Goal: Task Accomplishment & Management: Use online tool/utility

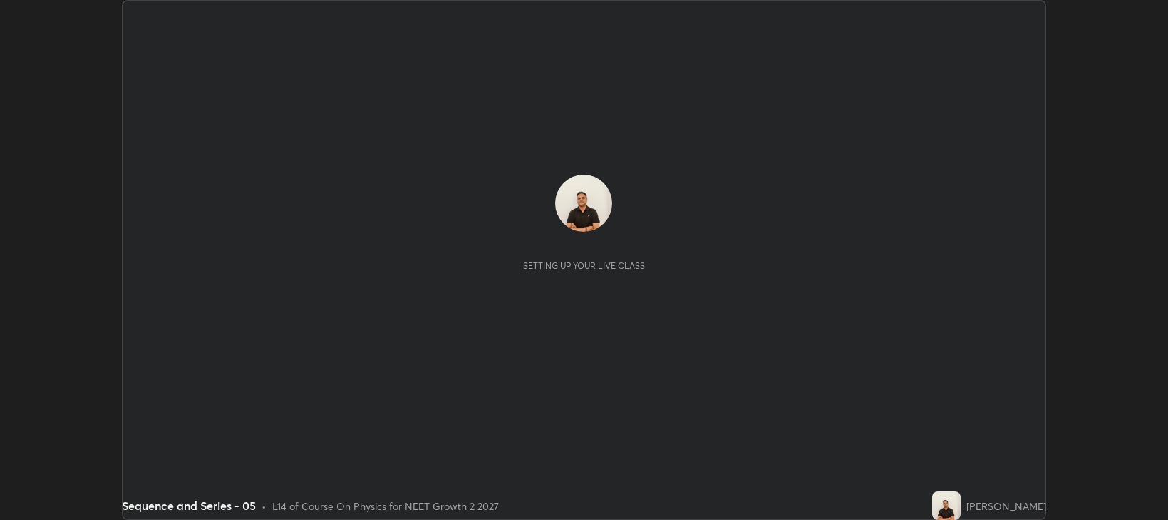
scroll to position [520, 1168]
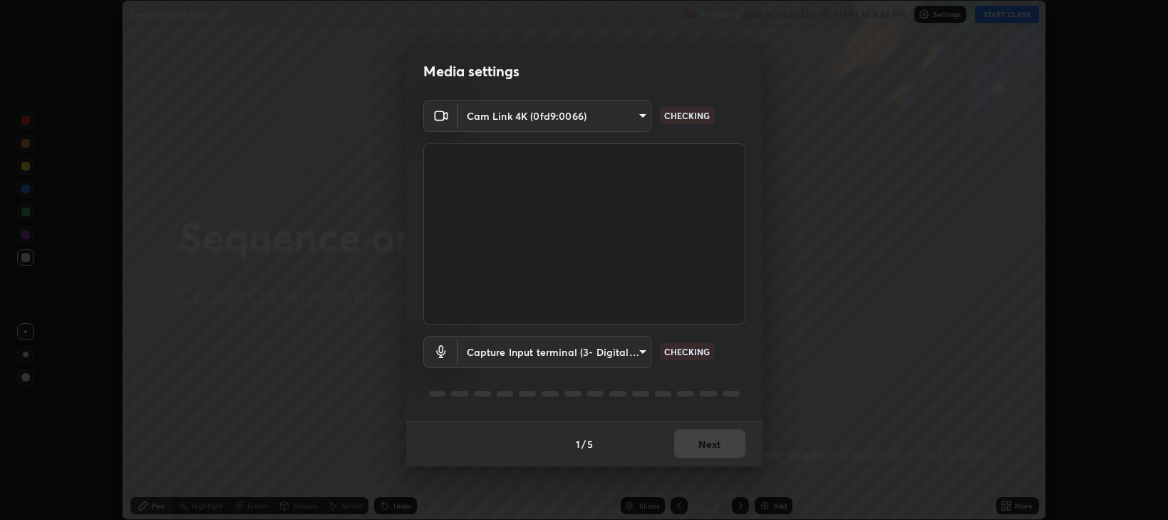
type input "97e3cd23c76f91fb91915eb68de44adfa811e639bdc8ba886a3eb3756a765973"
type input "f4d90524edd0fc6071bd256806857bbffead7ec9200eda952aaaf004f3728003"
click at [697, 451] on button "Next" at bounding box center [709, 443] width 71 height 29
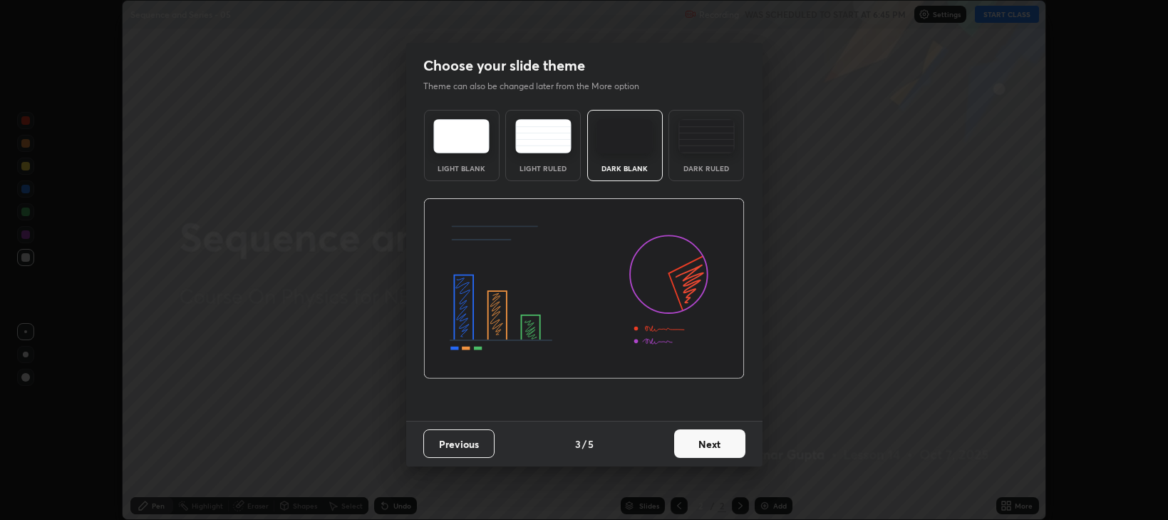
click at [700, 448] on button "Next" at bounding box center [709, 443] width 71 height 29
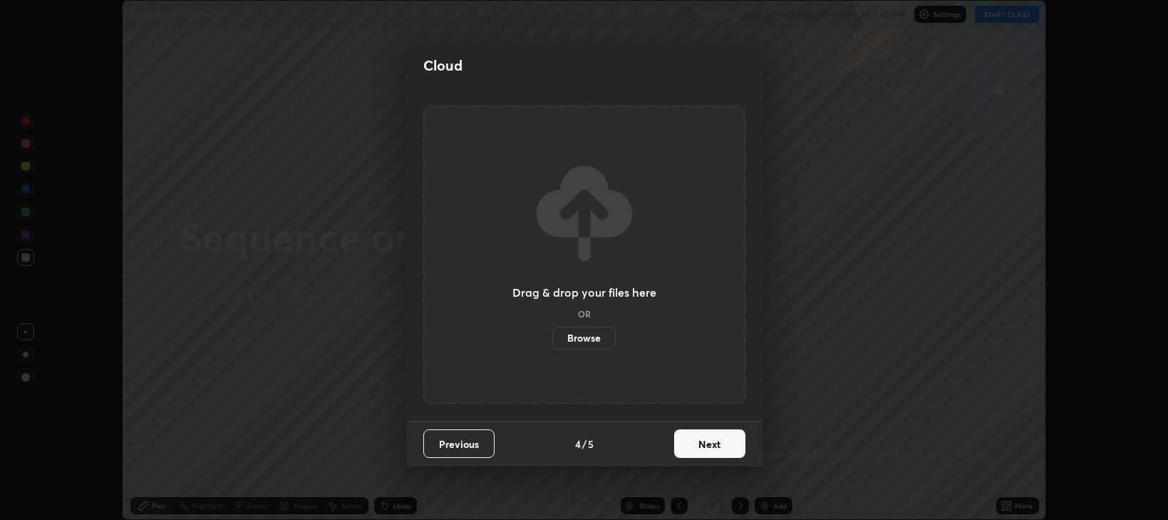
click at [699, 447] on button "Next" at bounding box center [709, 443] width 71 height 29
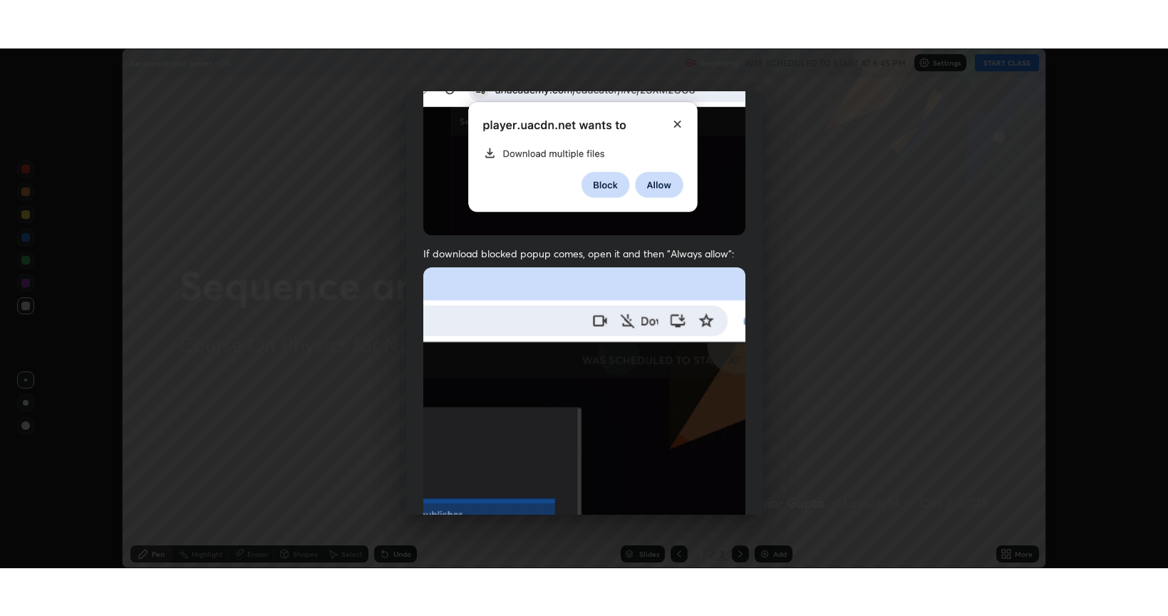
scroll to position [289, 0]
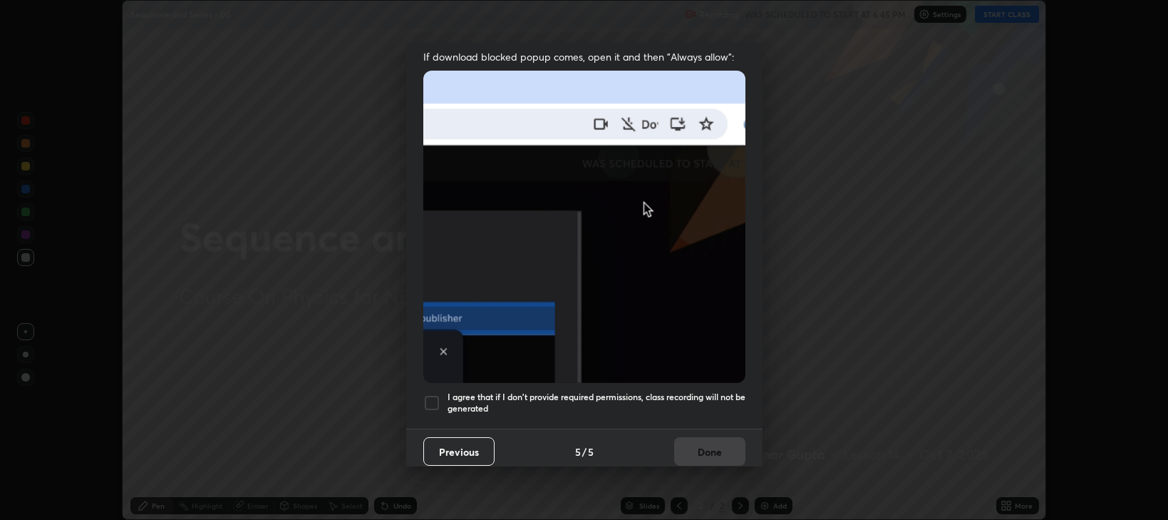
click at [431, 396] on div at bounding box center [431, 402] width 17 height 17
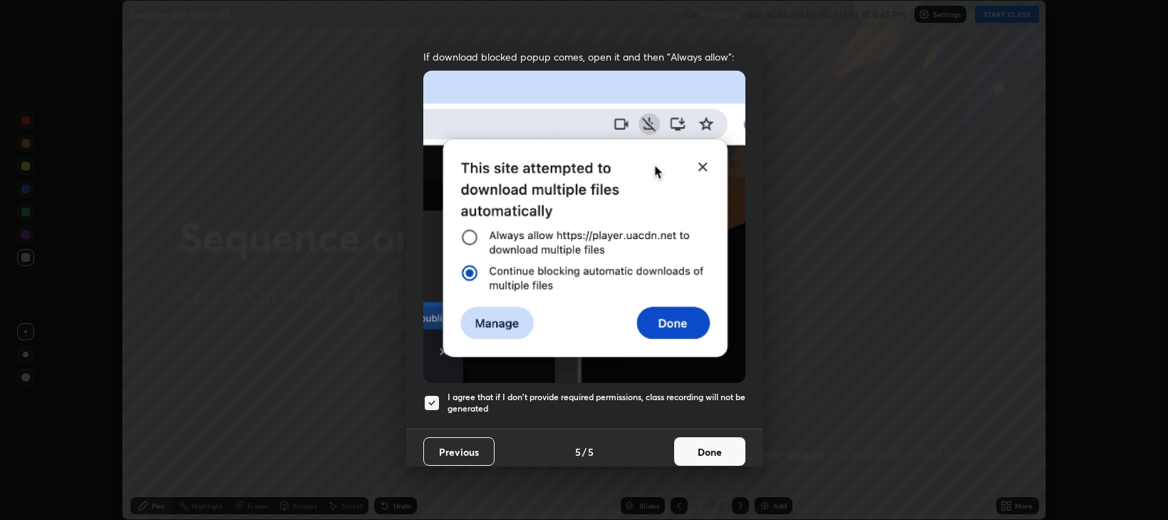
click at [696, 445] on button "Done" at bounding box center [709, 451] width 71 height 29
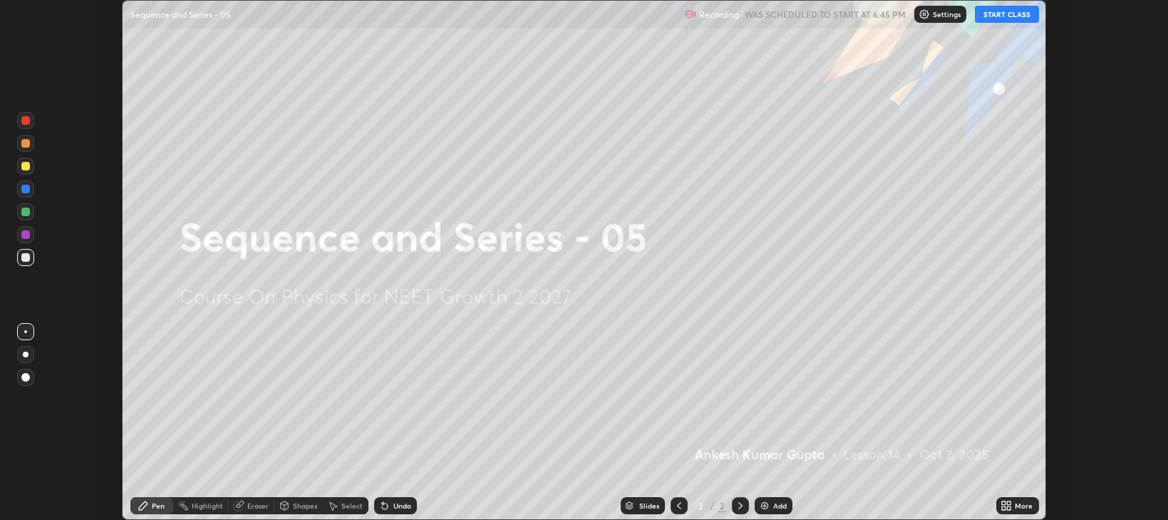
click at [997, 19] on button "START CLASS" at bounding box center [1007, 14] width 64 height 17
click at [1019, 504] on div "More" at bounding box center [1024, 505] width 18 height 7
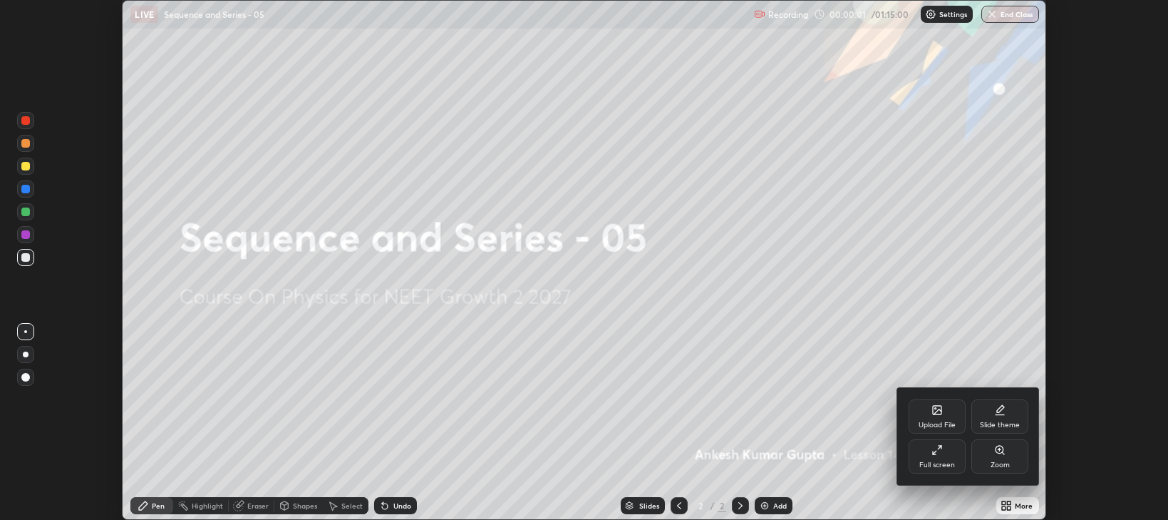
click at [767, 509] on div at bounding box center [584, 260] width 1168 height 520
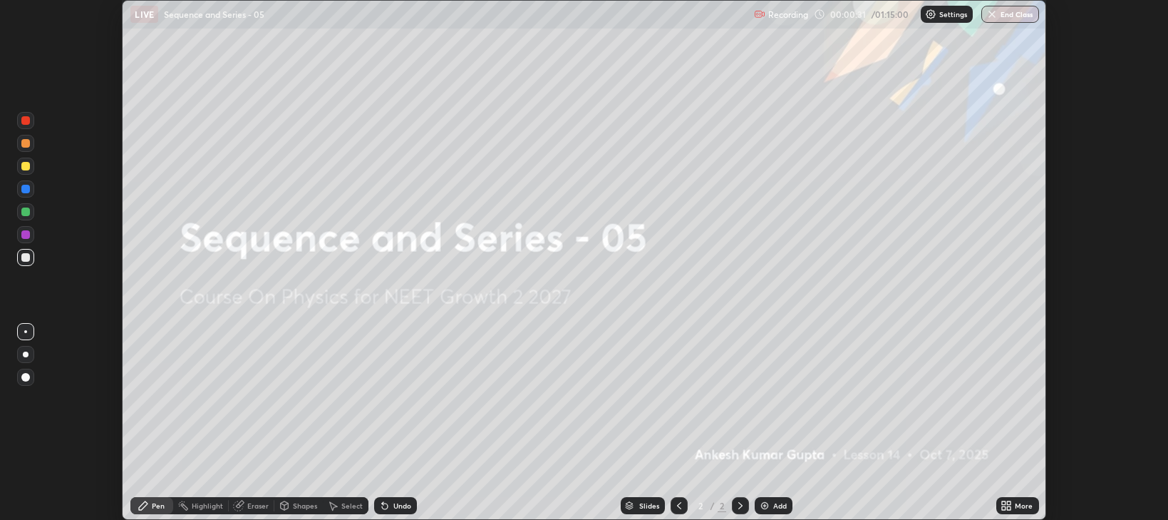
click at [1009, 508] on icon at bounding box center [1010, 508] width 4 height 4
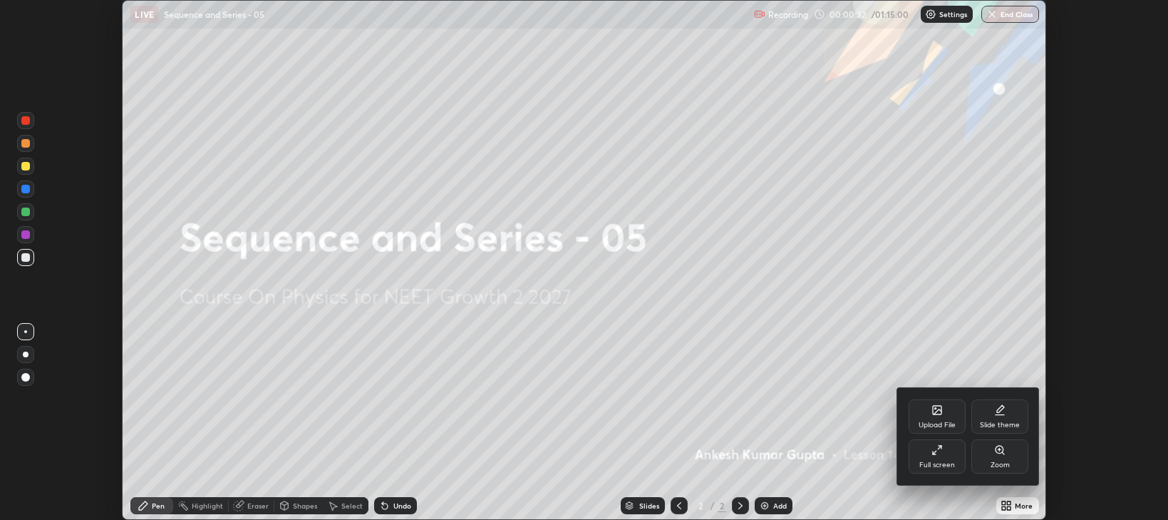
click at [934, 460] on div "Full screen" at bounding box center [937, 456] width 57 height 34
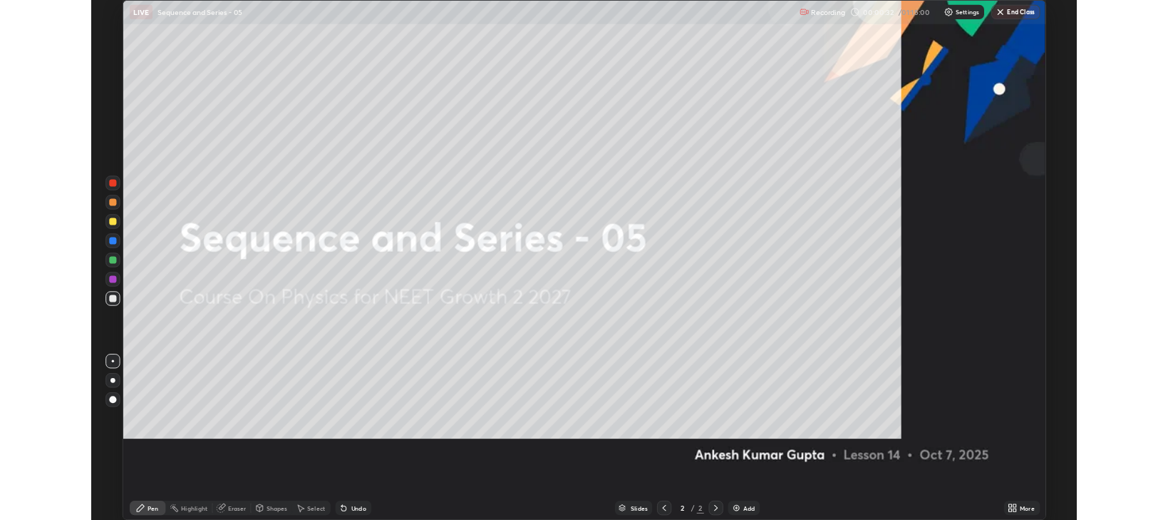
scroll to position [616, 1168]
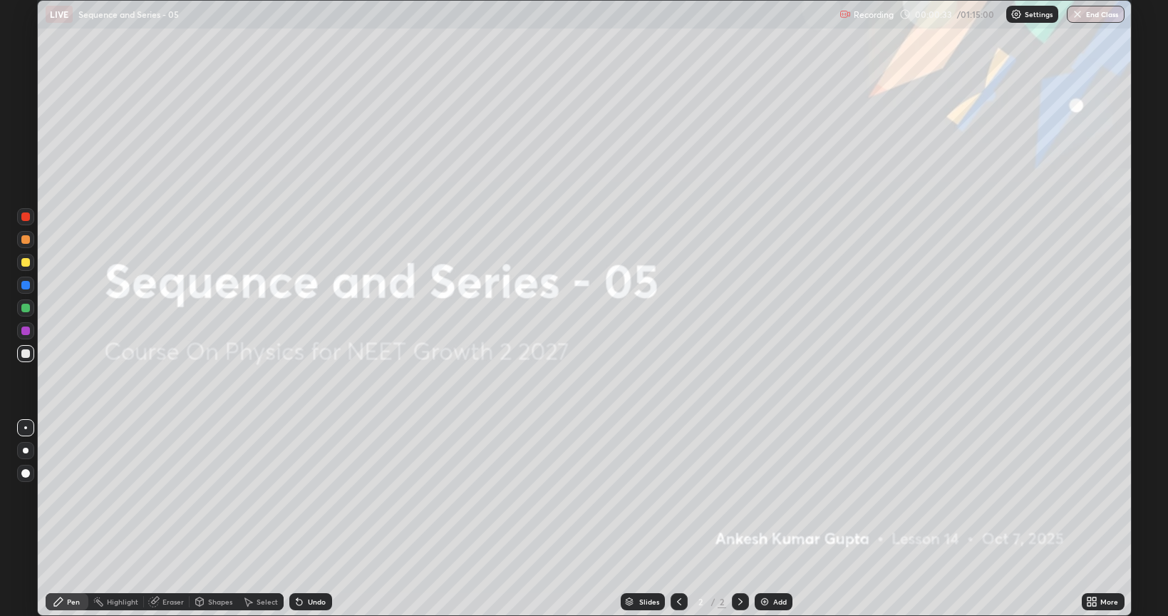
click at [766, 519] on img at bounding box center [764, 601] width 11 height 11
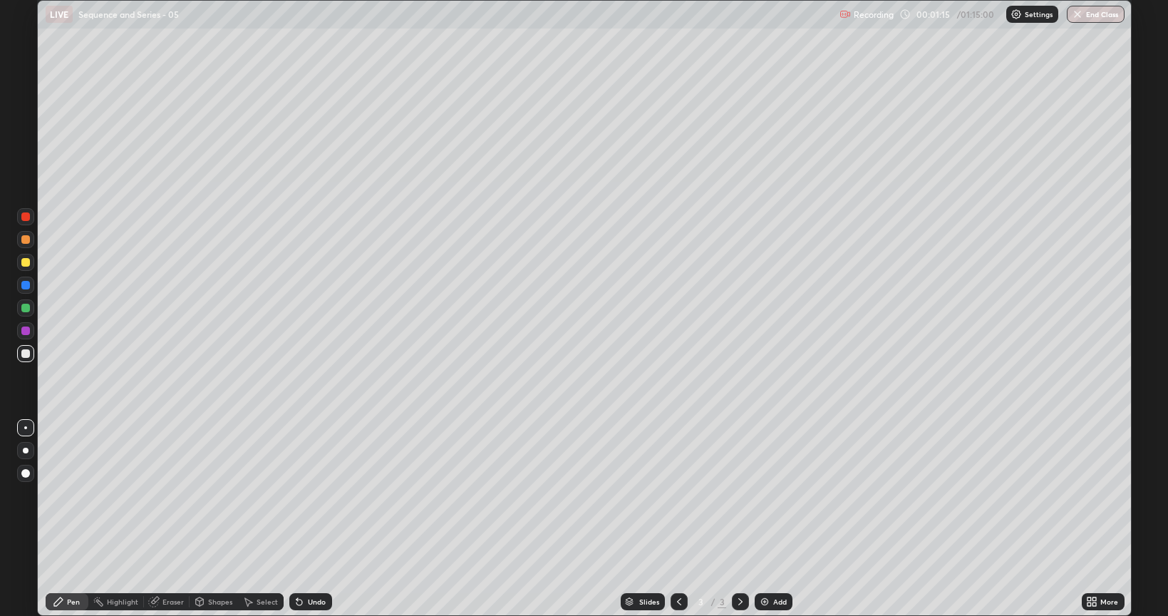
click at [209, 519] on div "Shapes" at bounding box center [220, 601] width 24 height 7
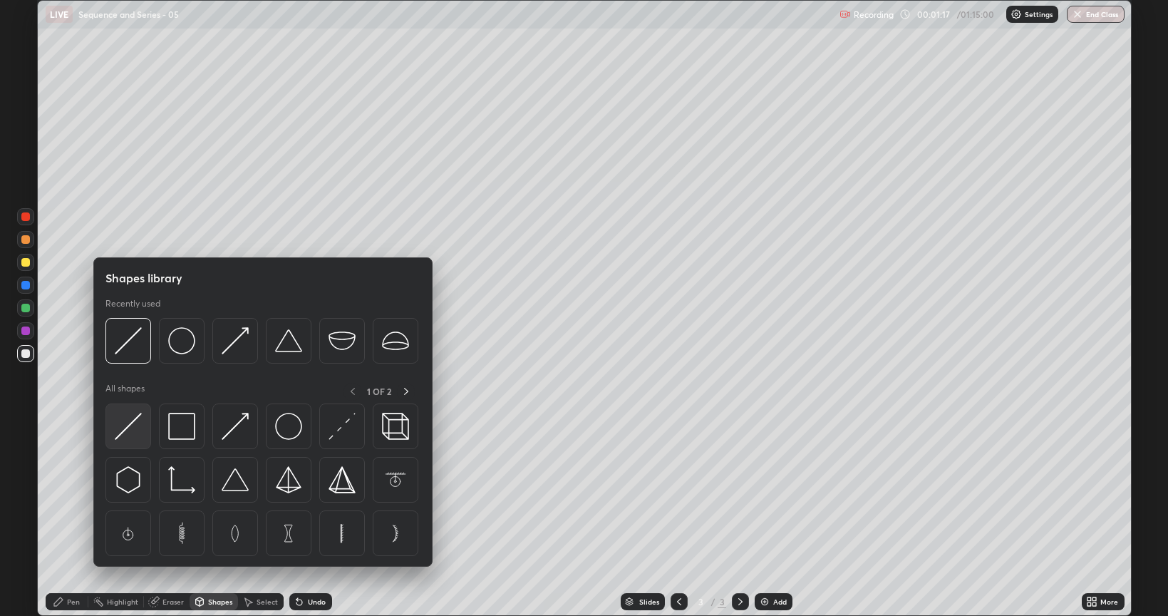
click at [135, 430] on img at bounding box center [128, 426] width 27 height 27
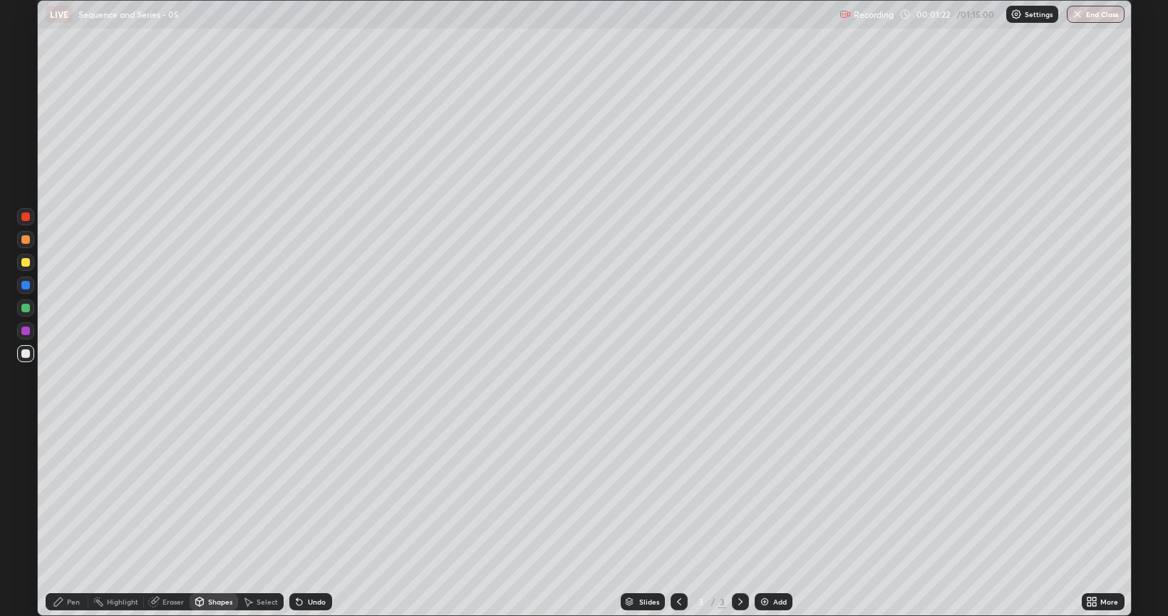
click at [312, 519] on div "Undo" at bounding box center [310, 601] width 43 height 17
click at [312, 519] on div "Undo" at bounding box center [317, 601] width 18 height 7
click at [71, 519] on div "Pen" at bounding box center [67, 601] width 43 height 17
click at [210, 519] on div "Shapes" at bounding box center [220, 601] width 24 height 7
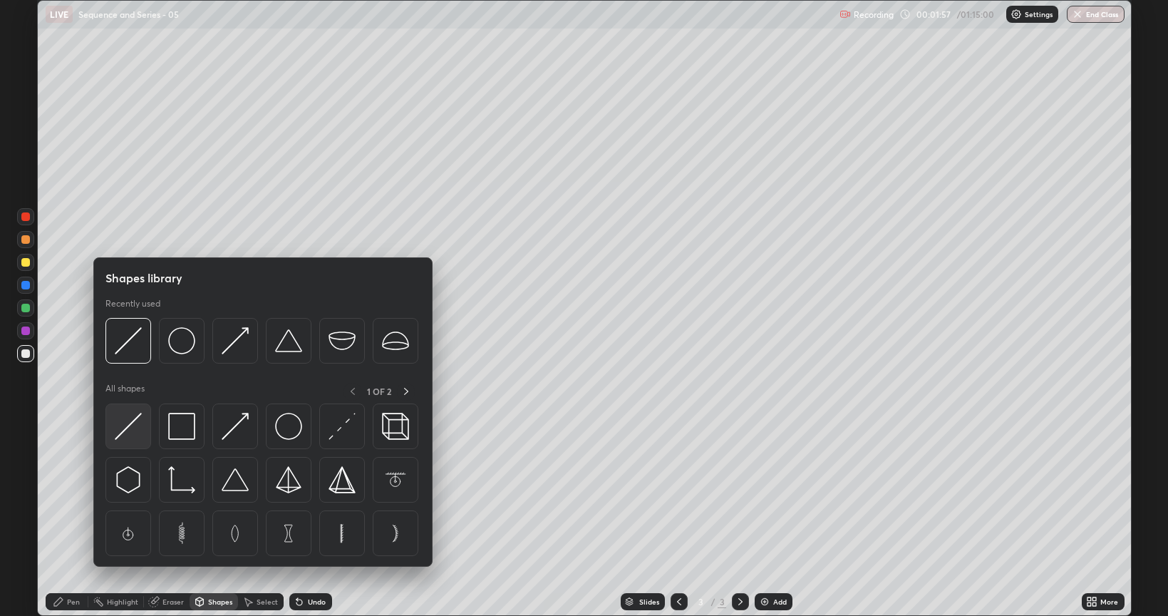
click at [137, 437] on img at bounding box center [128, 426] width 27 height 27
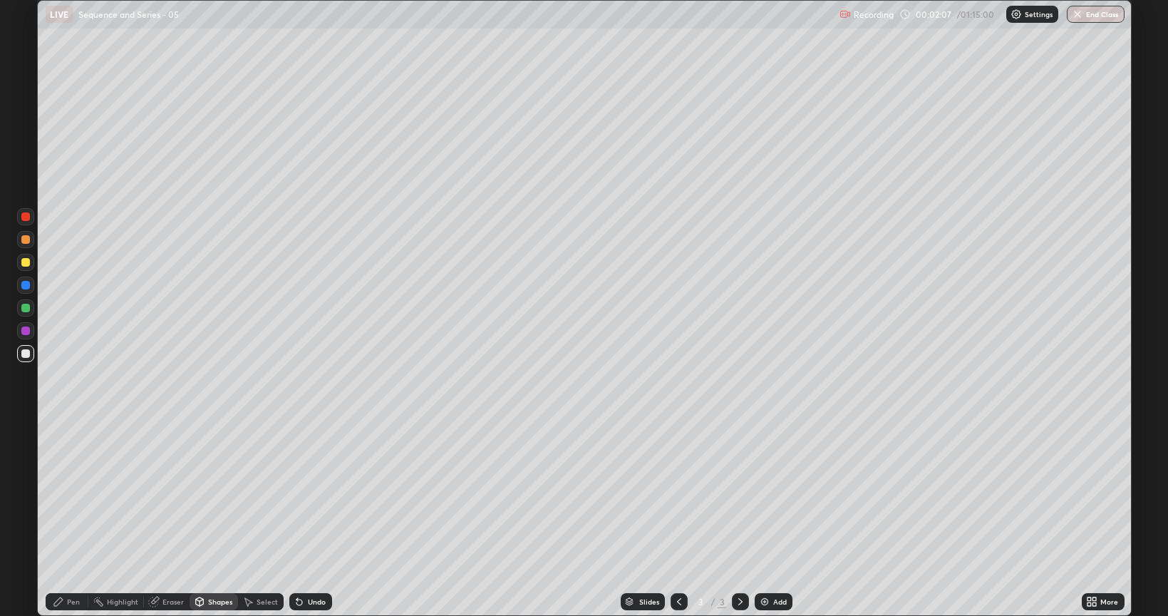
click at [81, 519] on div "Pen" at bounding box center [67, 601] width 43 height 17
click at [157, 519] on icon at bounding box center [153, 601] width 11 height 11
click at [61, 519] on icon at bounding box center [58, 601] width 9 height 9
click at [768, 519] on img at bounding box center [764, 601] width 11 height 11
click at [308, 519] on div "Undo" at bounding box center [317, 601] width 18 height 7
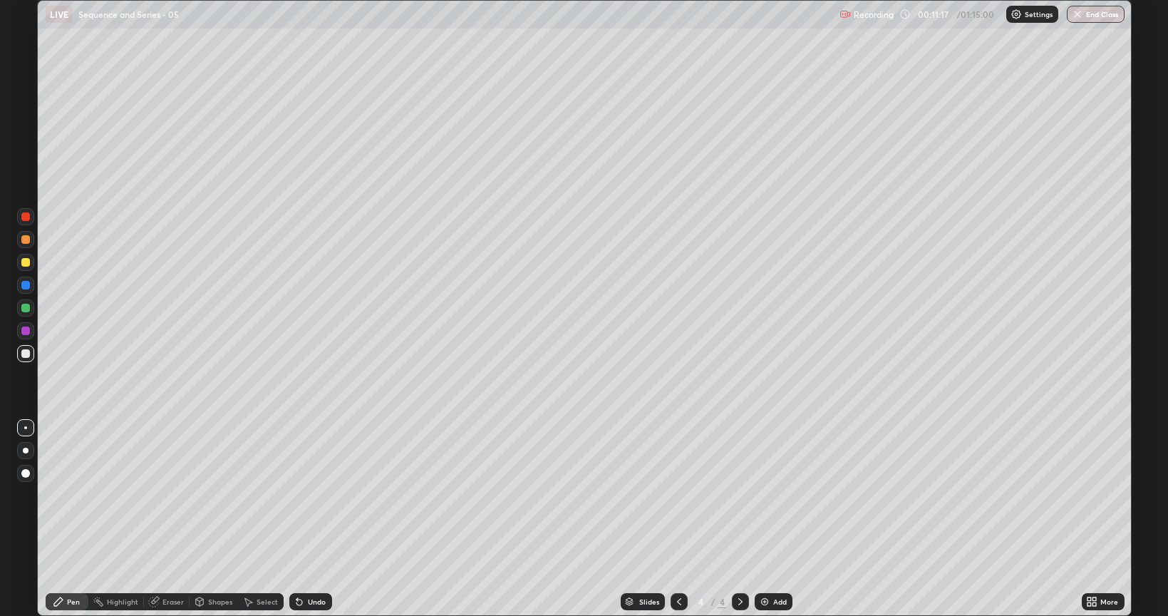
click at [310, 519] on div "Undo" at bounding box center [317, 601] width 18 height 7
click at [308, 519] on div "Undo" at bounding box center [317, 601] width 18 height 7
click at [303, 519] on icon at bounding box center [299, 601] width 11 height 11
click at [168, 519] on div "Eraser" at bounding box center [173, 601] width 21 height 7
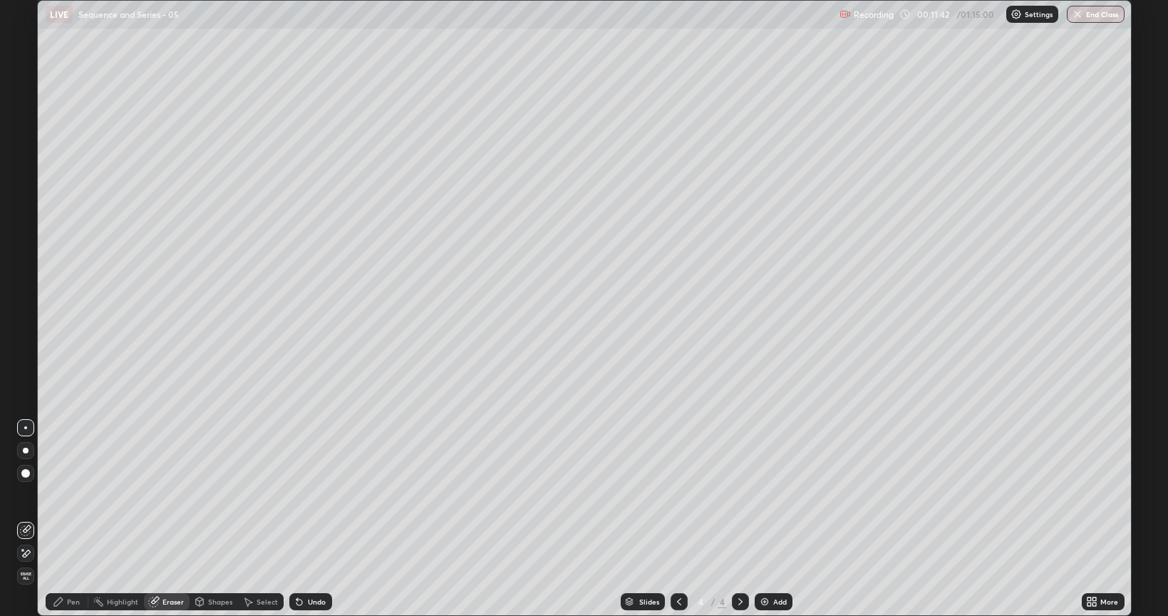
click at [74, 519] on div "Pen" at bounding box center [73, 601] width 13 height 7
click at [170, 519] on div "Eraser" at bounding box center [173, 601] width 21 height 7
click at [75, 519] on div "Pen" at bounding box center [73, 601] width 13 height 7
click at [773, 519] on div "Add" at bounding box center [774, 601] width 38 height 17
click at [165, 519] on div "Eraser" at bounding box center [173, 601] width 21 height 7
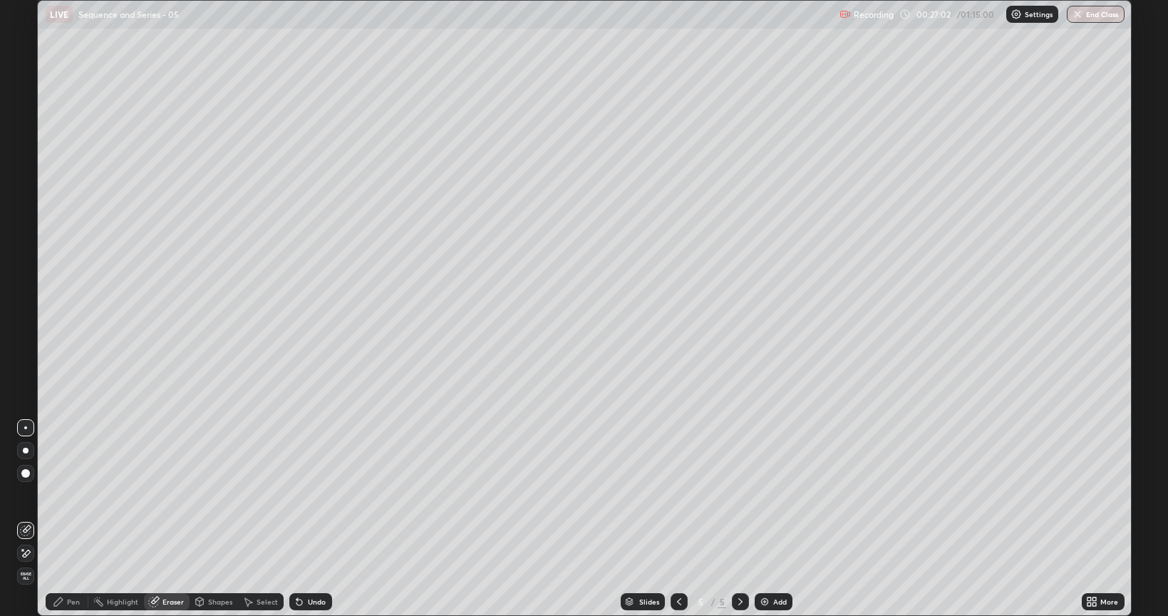
click at [66, 519] on div "Pen" at bounding box center [67, 601] width 43 height 17
click at [768, 519] on img at bounding box center [764, 601] width 11 height 11
click at [212, 519] on div "Shapes" at bounding box center [220, 601] width 24 height 7
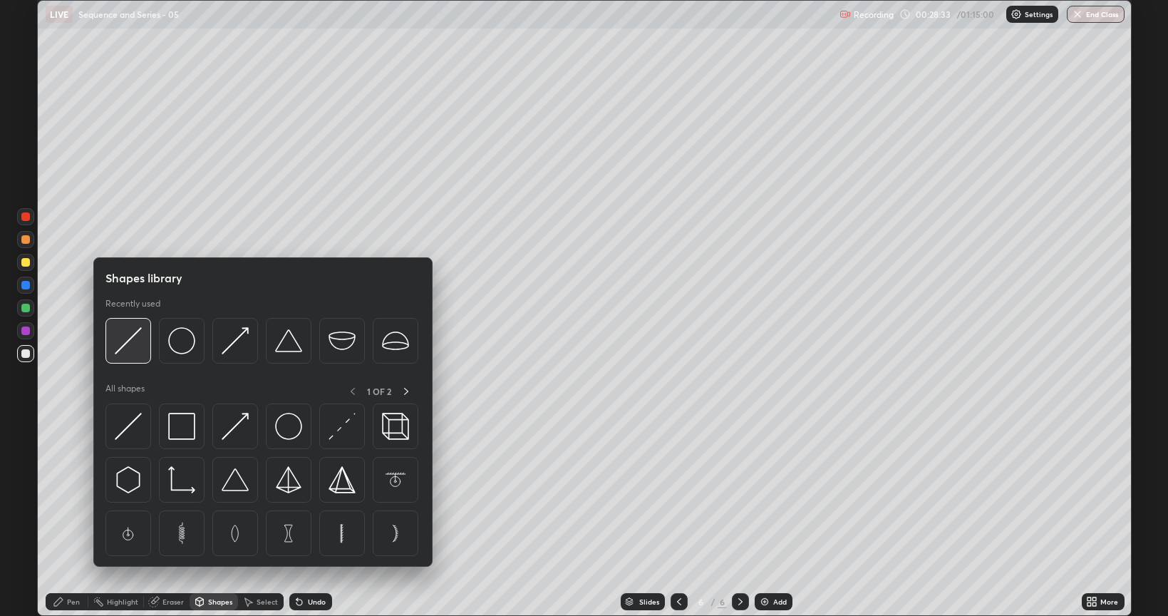
click at [138, 344] on img at bounding box center [128, 340] width 27 height 27
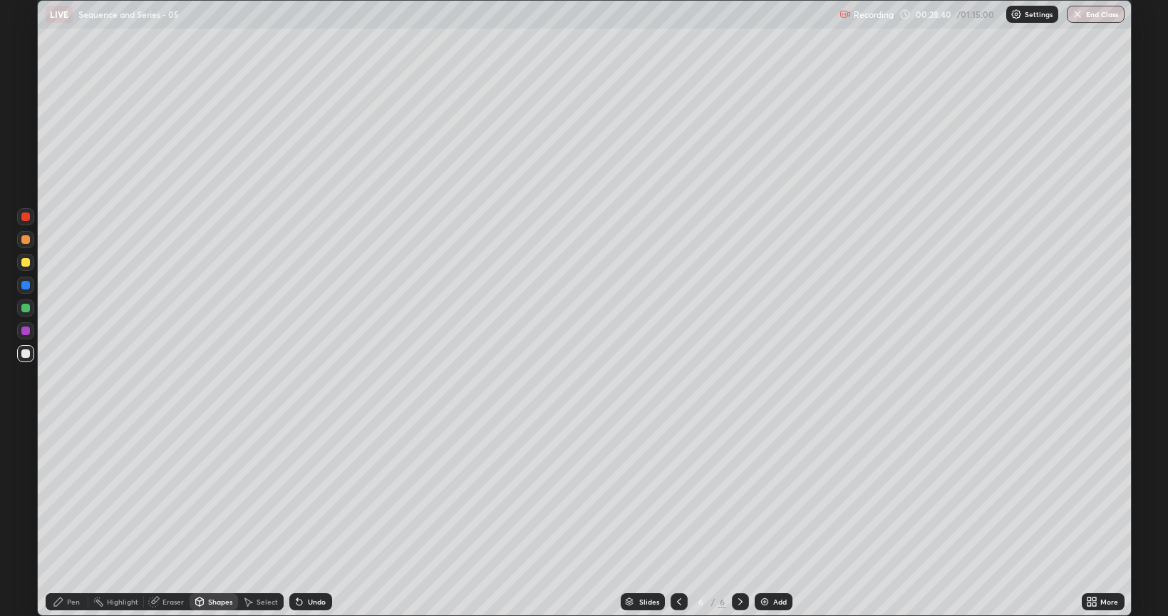
click at [66, 519] on div "Pen" at bounding box center [67, 601] width 43 height 17
click at [206, 519] on div "Shapes" at bounding box center [214, 601] width 48 height 17
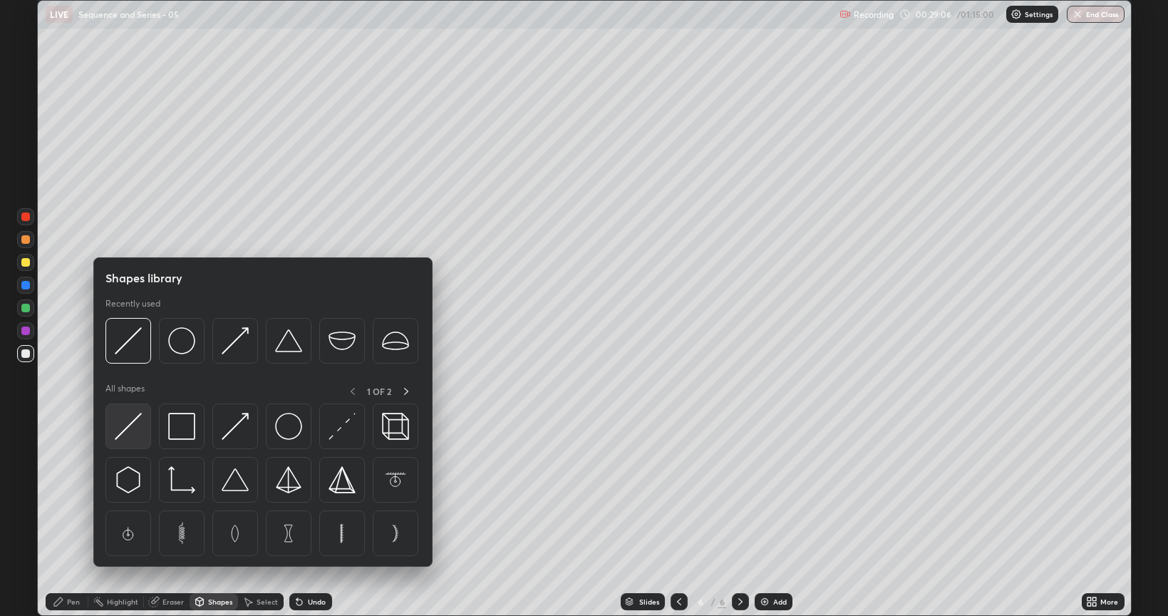
click at [134, 431] on img at bounding box center [128, 426] width 27 height 27
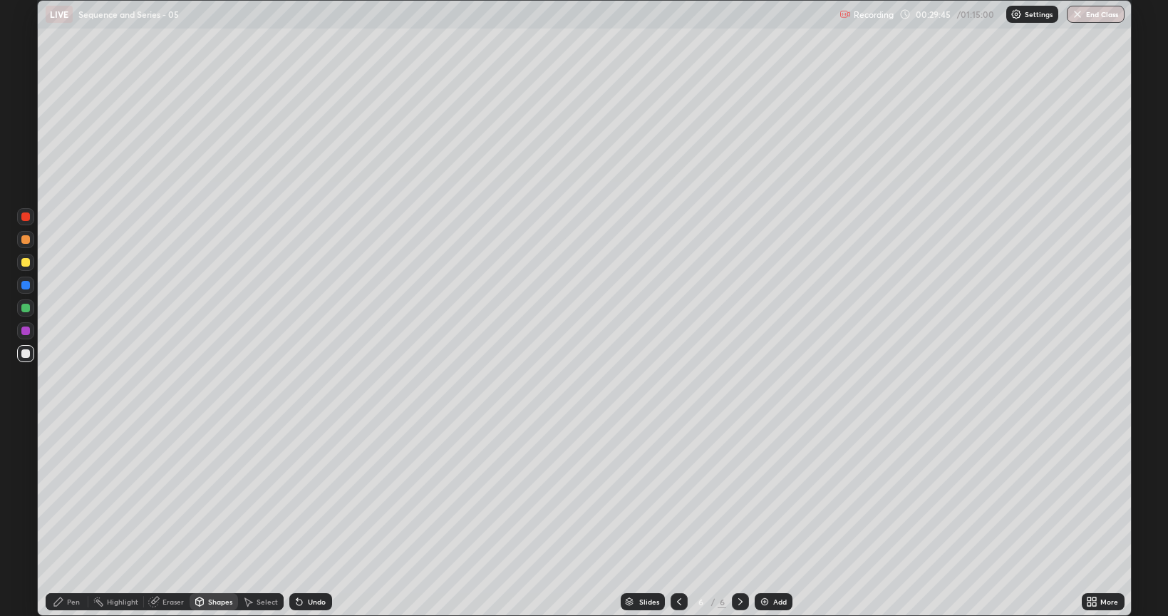
click at [319, 519] on div "Undo" at bounding box center [310, 601] width 43 height 17
click at [70, 519] on div "Pen" at bounding box center [73, 601] width 13 height 7
click at [170, 519] on div "Eraser" at bounding box center [173, 601] width 21 height 7
click at [68, 519] on div "Pen" at bounding box center [73, 601] width 13 height 7
click at [313, 519] on div "Undo" at bounding box center [317, 601] width 18 height 7
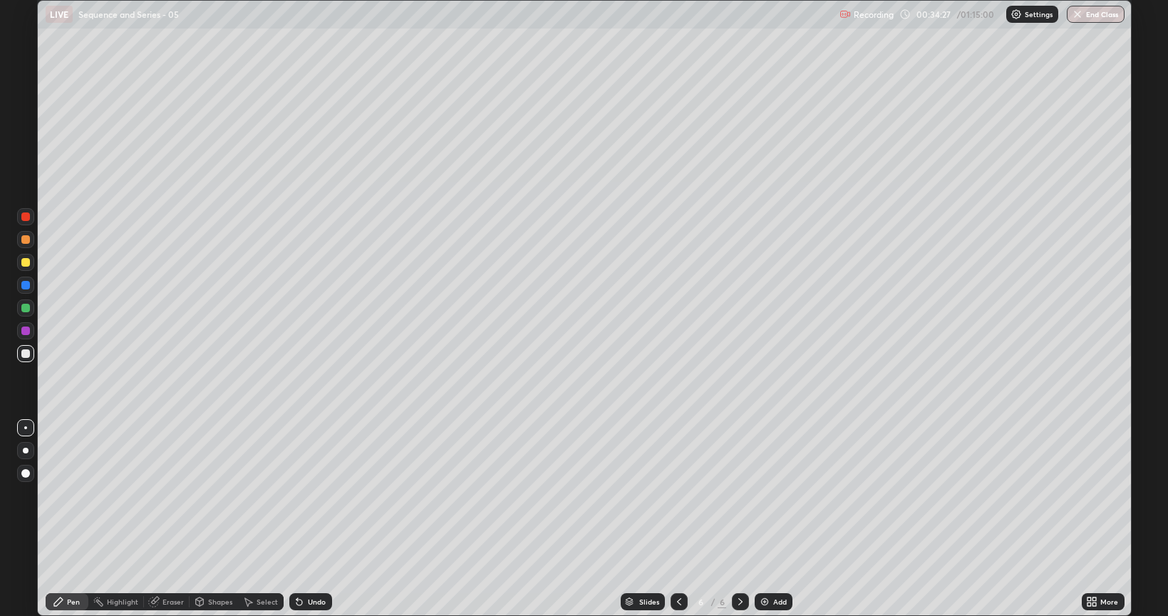
click at [308, 519] on div "Undo" at bounding box center [317, 601] width 18 height 7
click at [67, 519] on div "Pen" at bounding box center [73, 601] width 13 height 7
click at [223, 519] on div "Shapes" at bounding box center [220, 601] width 24 height 7
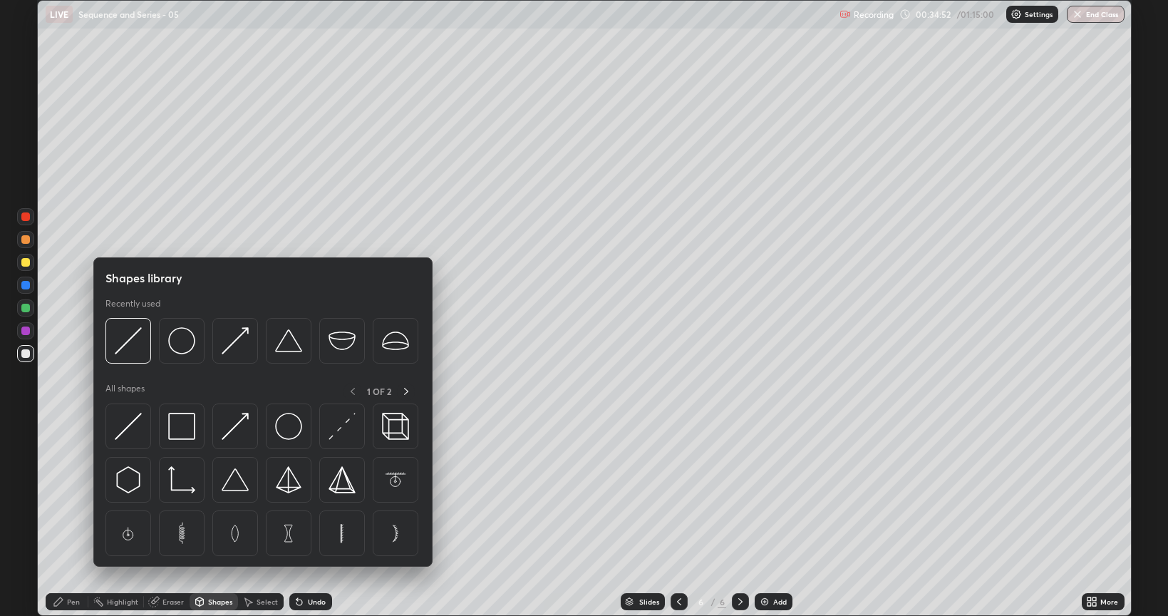
click at [177, 519] on div "Eraser" at bounding box center [173, 601] width 21 height 7
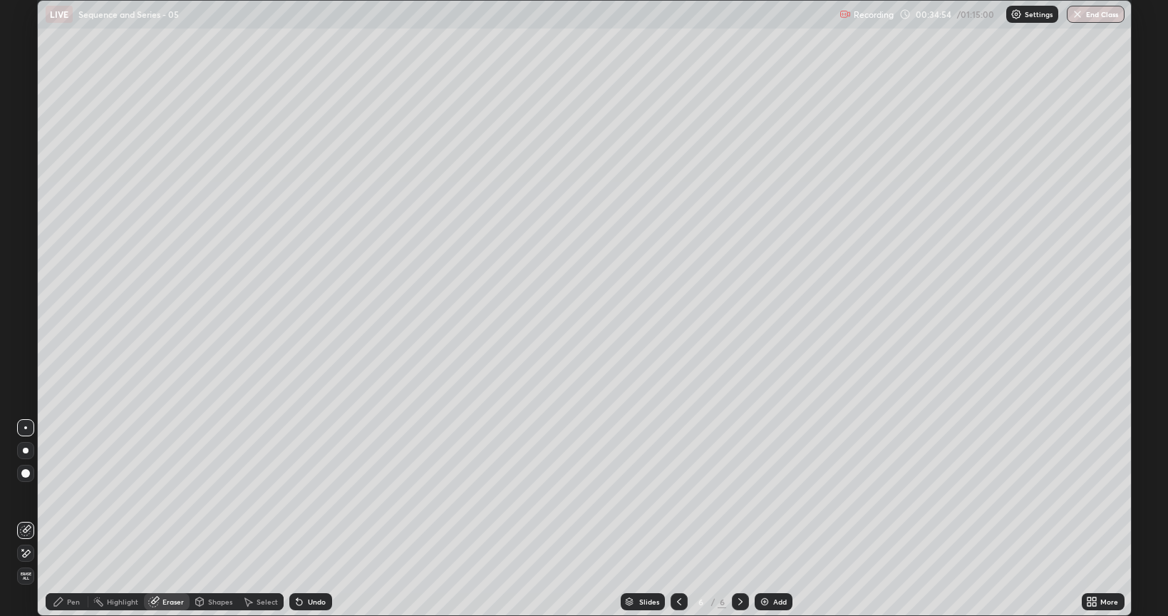
click at [64, 519] on div "Pen" at bounding box center [67, 601] width 43 height 17
click at [765, 519] on img at bounding box center [764, 601] width 11 height 11
click at [312, 519] on div "Undo" at bounding box center [317, 601] width 18 height 7
click at [163, 519] on div "Eraser" at bounding box center [173, 601] width 21 height 7
click at [68, 519] on div "Pen" at bounding box center [73, 601] width 13 height 7
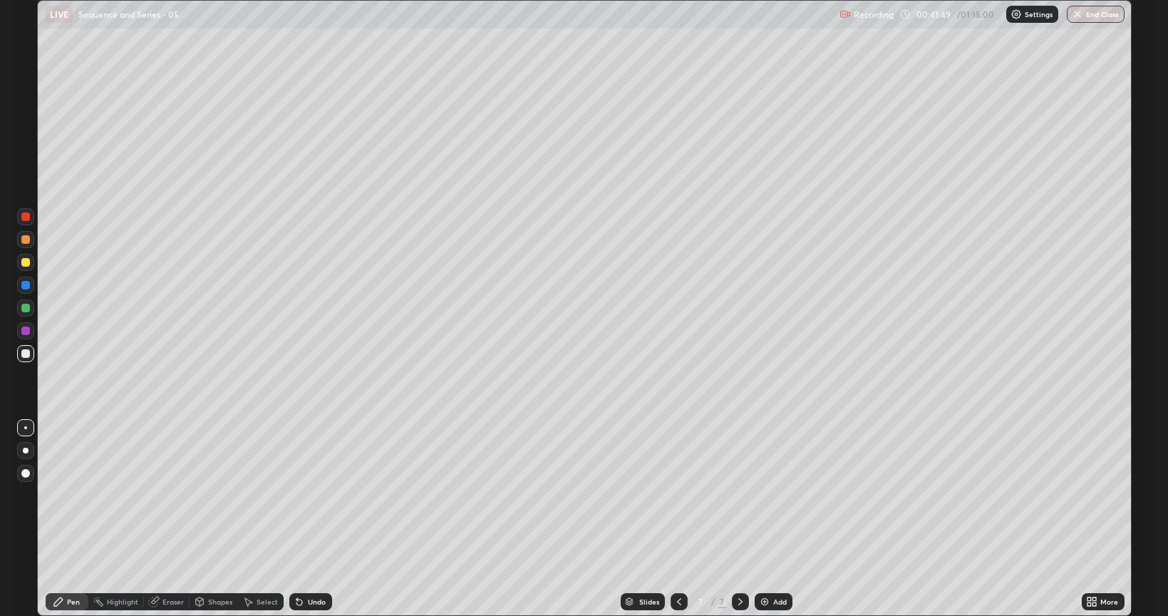
click at [764, 519] on img at bounding box center [764, 601] width 11 height 11
click at [258, 519] on div "Select" at bounding box center [267, 601] width 21 height 7
click at [314, 519] on div "Undo" at bounding box center [317, 601] width 18 height 7
click at [312, 519] on div "Undo" at bounding box center [317, 601] width 18 height 7
click at [66, 519] on div "Pen" at bounding box center [67, 601] width 43 height 17
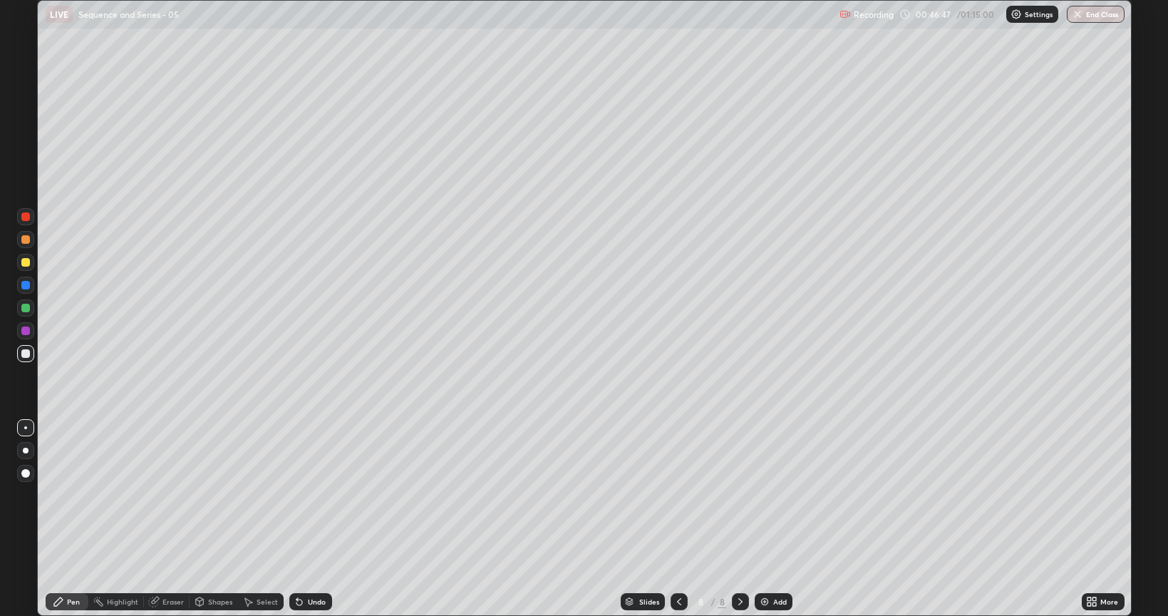
click at [768, 519] on div "Add" at bounding box center [774, 601] width 38 height 17
click at [767, 519] on img at bounding box center [764, 601] width 11 height 11
click at [771, 519] on div "Add" at bounding box center [775, 601] width 38 height 17
click at [172, 519] on div "Eraser" at bounding box center [173, 601] width 21 height 7
click at [70, 519] on div "Pen" at bounding box center [73, 601] width 13 height 7
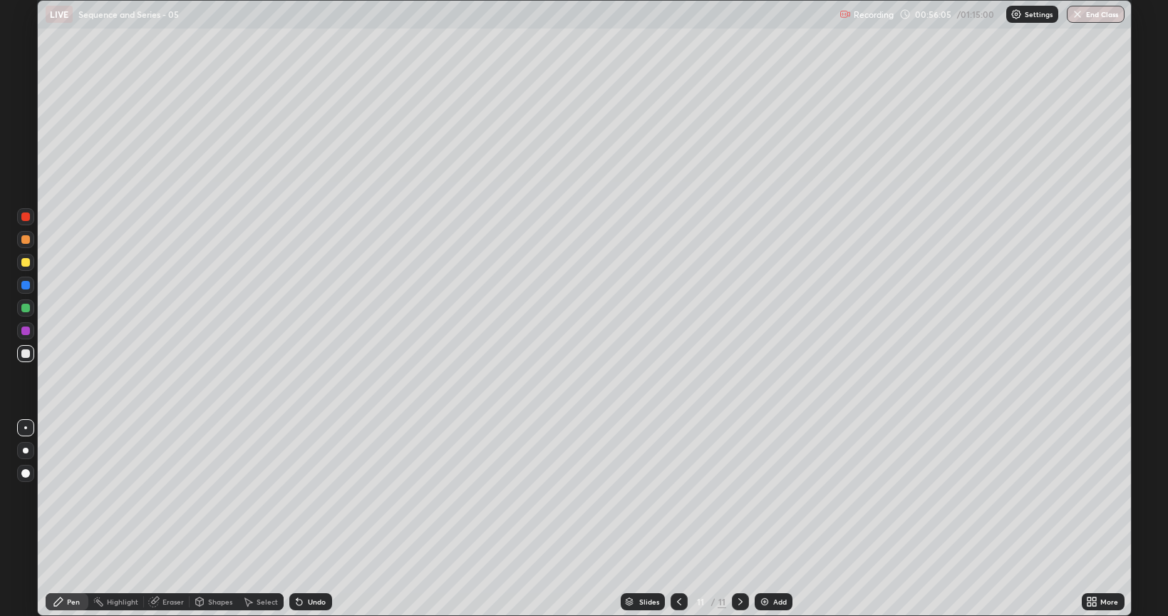
click at [168, 519] on div "Eraser" at bounding box center [173, 601] width 21 height 7
click at [76, 519] on div "Pen" at bounding box center [73, 601] width 13 height 7
click at [764, 519] on img at bounding box center [764, 601] width 11 height 11
click at [309, 519] on div "Undo" at bounding box center [317, 601] width 18 height 7
click at [310, 519] on div "Undo" at bounding box center [317, 601] width 18 height 7
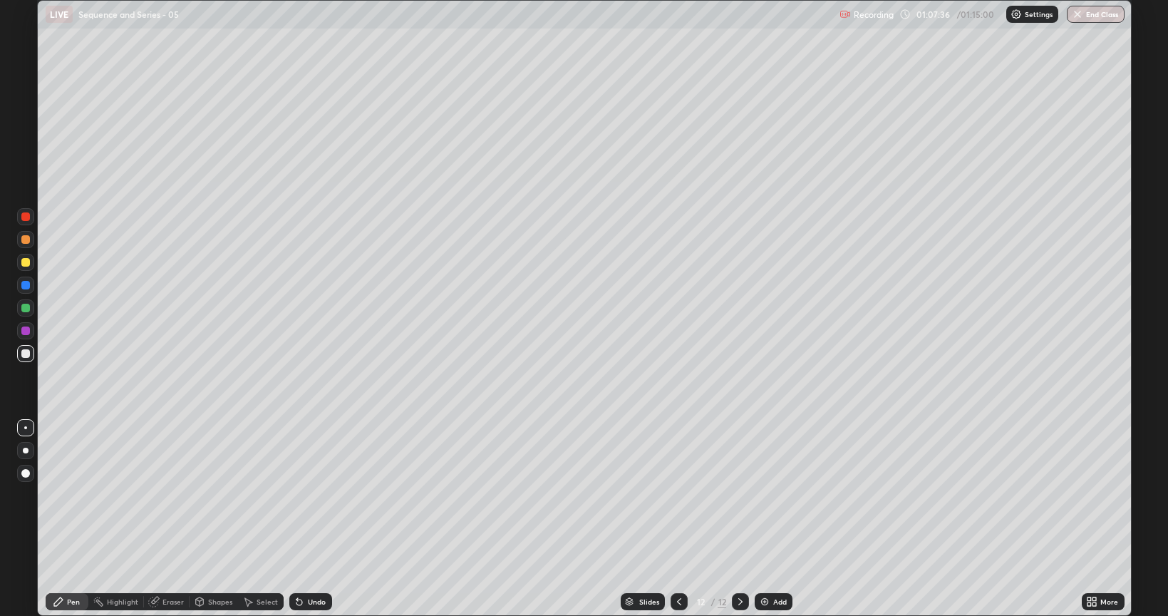
click at [775, 519] on div "Add" at bounding box center [780, 601] width 14 height 7
click at [1110, 18] on button "End Class" at bounding box center [1097, 14] width 56 height 17
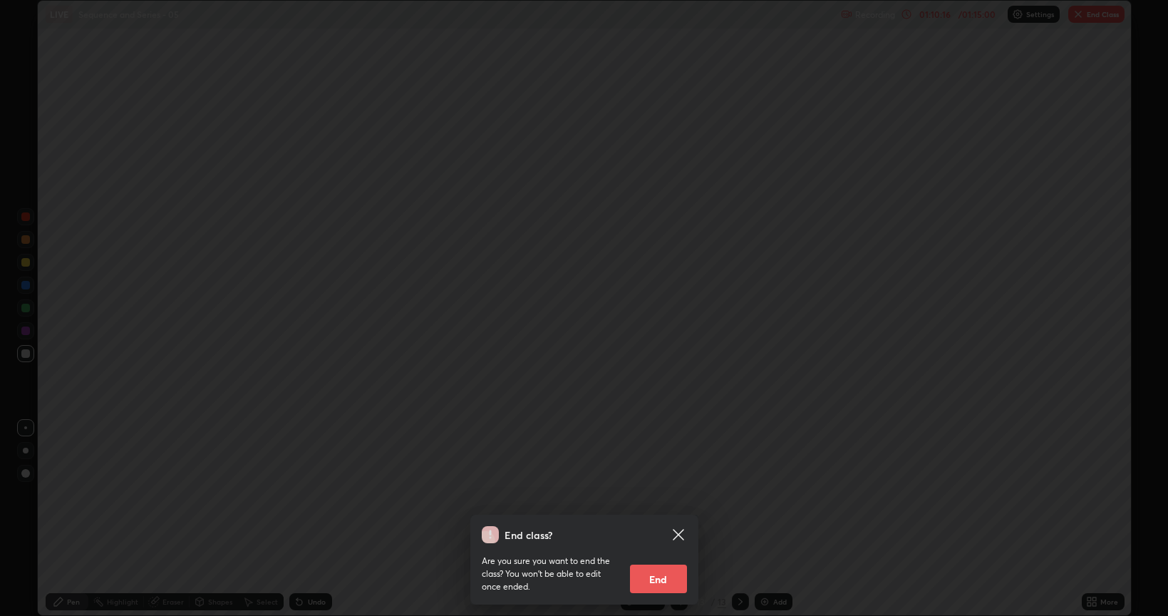
click at [670, 519] on button "End" at bounding box center [658, 579] width 57 height 29
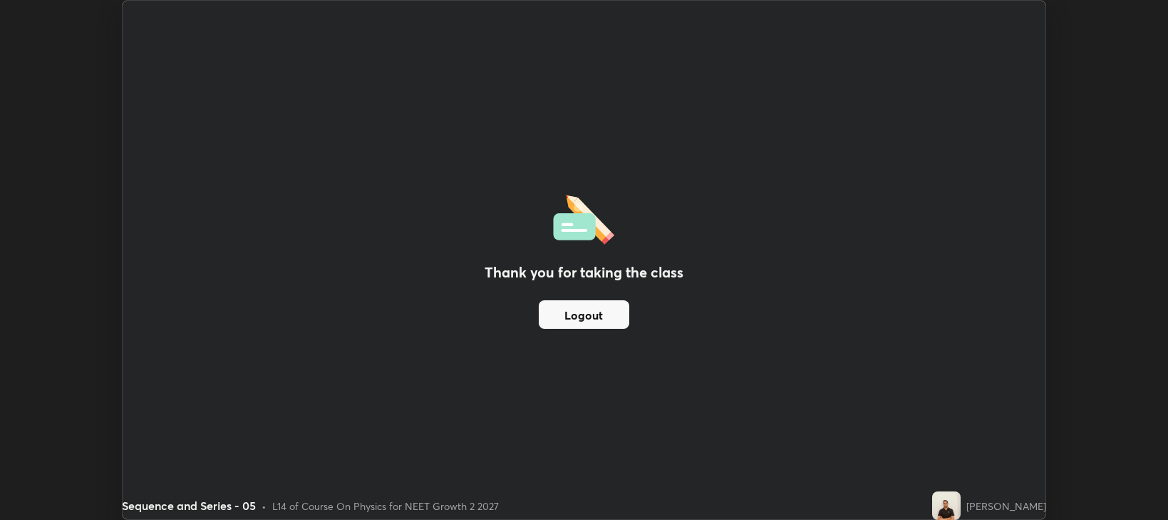
scroll to position [70764, 70115]
